Goal: Task Accomplishment & Management: Manage account settings

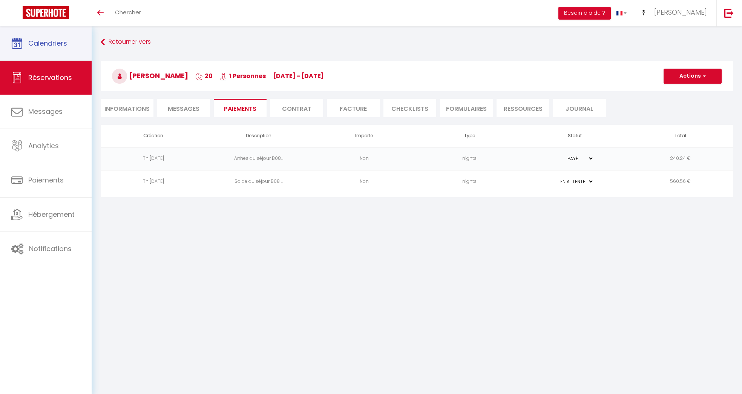
select select "0"
click at [66, 80] on span "Réservations" at bounding box center [50, 77] width 44 height 9
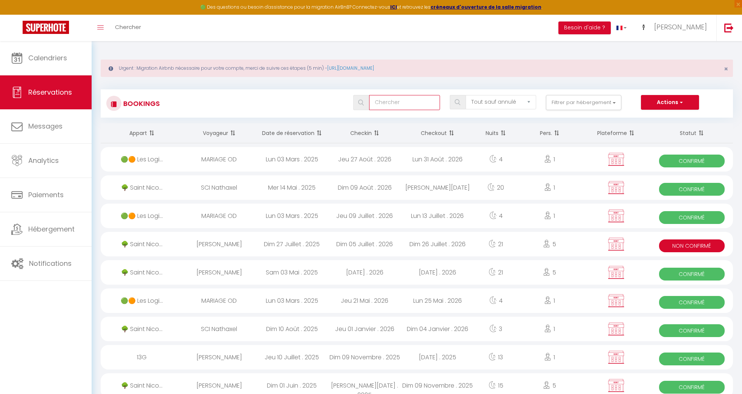
click at [420, 106] on input "text" at bounding box center [404, 102] width 71 height 15
type input "reis"
click at [355, 104] on div at bounding box center [359, 102] width 10 height 7
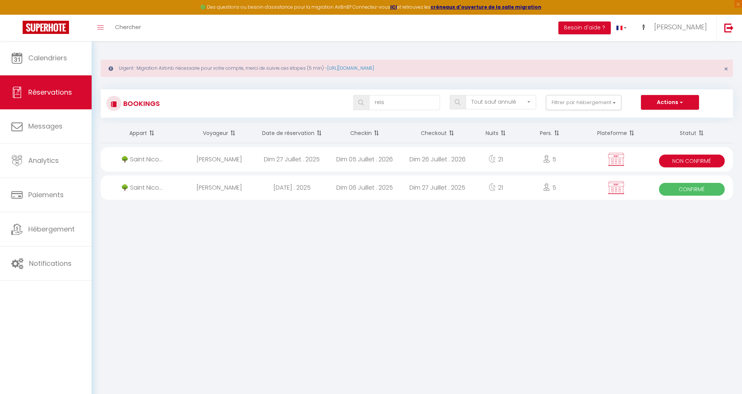
click at [321, 163] on div "Dim 27 Juillet . 2025" at bounding box center [292, 159] width 73 height 25
select select "KO"
select select "0"
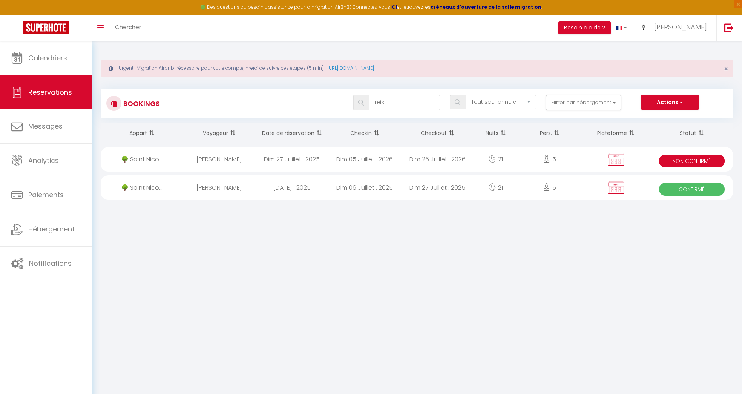
select select "1"
select select
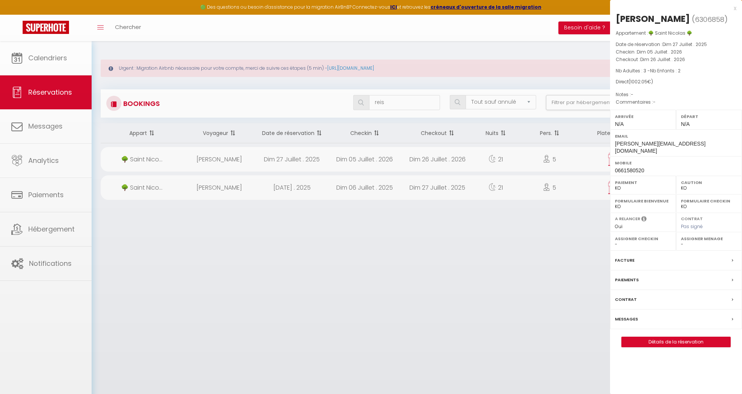
select select "28236"
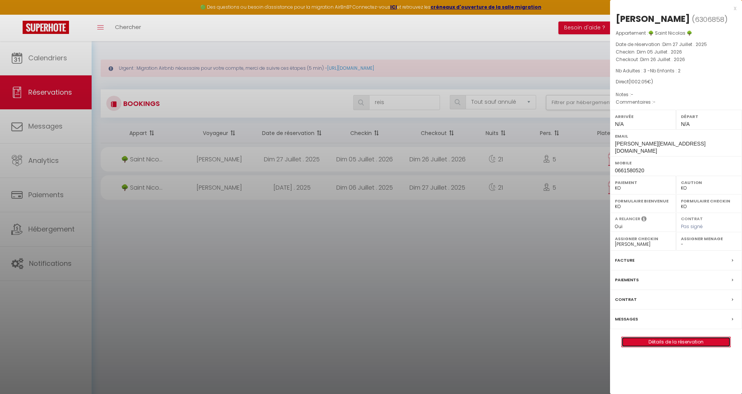
click at [663, 337] on link "Détails de la réservation" at bounding box center [676, 342] width 109 height 10
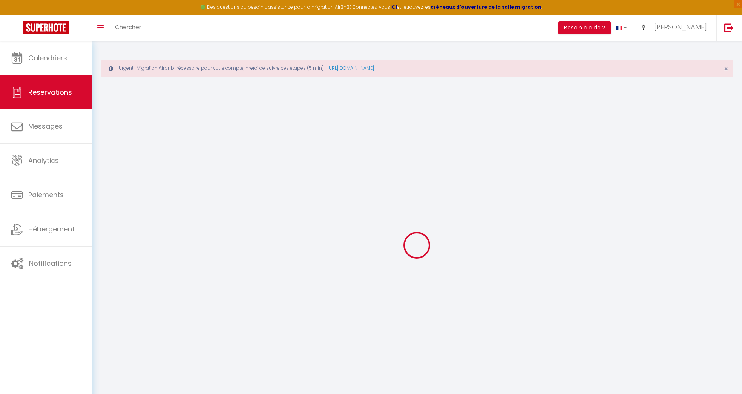
select select
select select "14"
checkbox input "false"
select select
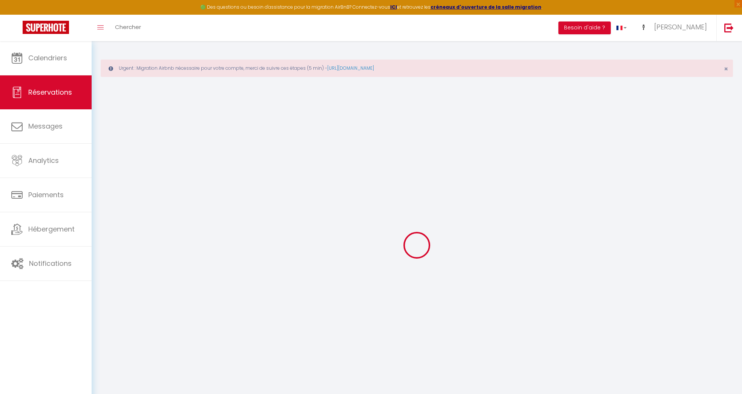
select select
checkbox input "false"
select select
checkbox input "false"
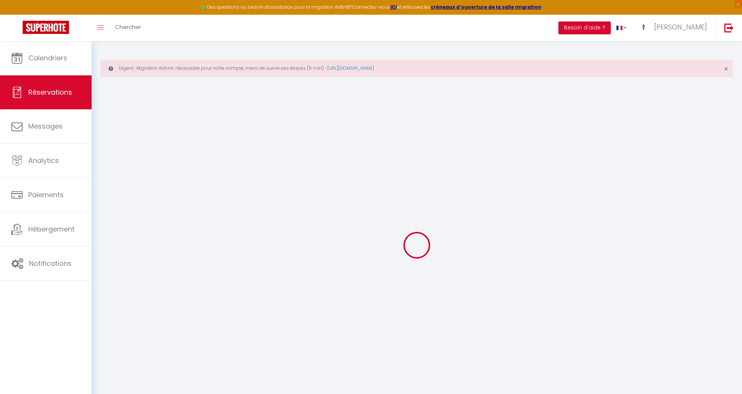
type input "140"
type input "22.05"
select select
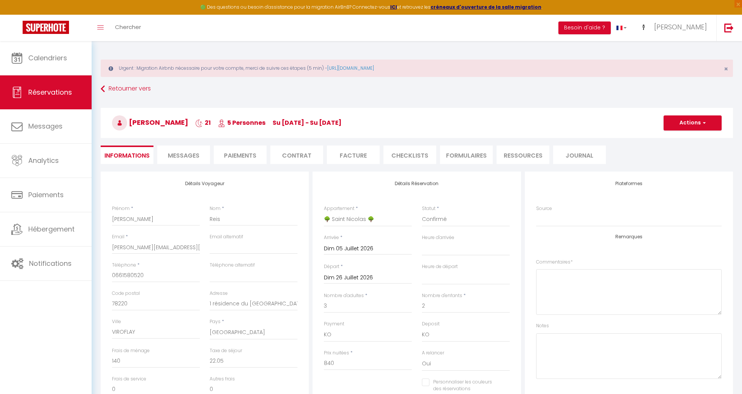
checkbox input "false"
select select
click at [256, 150] on li "Paiements" at bounding box center [240, 155] width 53 height 18
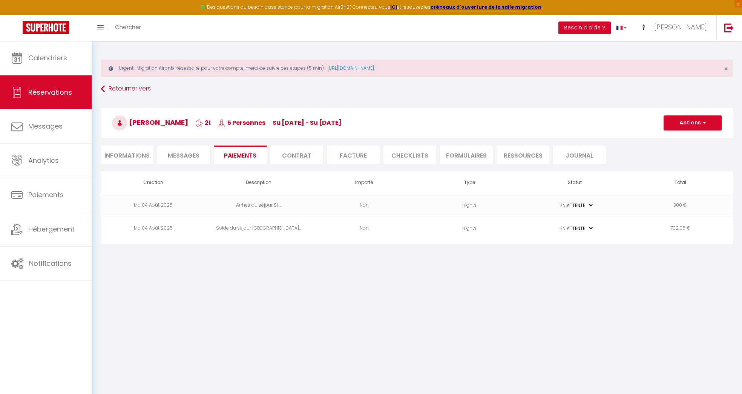
click at [301, 154] on li "Contrat" at bounding box center [296, 155] width 53 height 18
